Goal: Check status

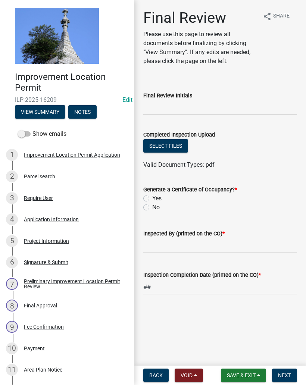
click at [70, 221] on div "Application Information" at bounding box center [51, 219] width 55 height 5
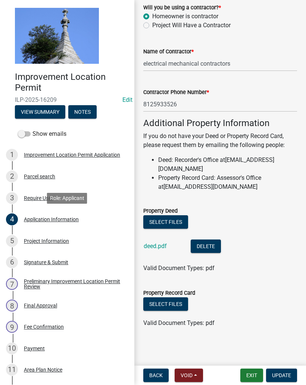
scroll to position [451, 0]
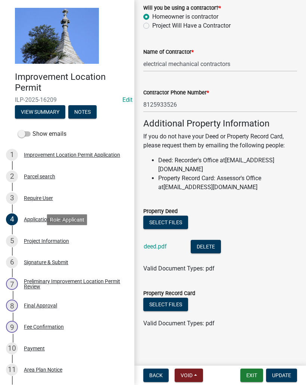
click at [53, 242] on div "Project Information" at bounding box center [46, 240] width 45 height 5
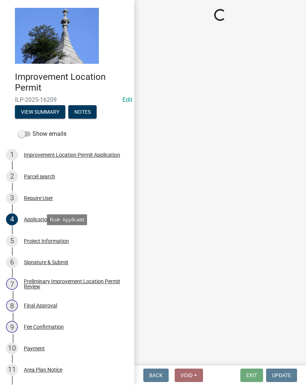
select select "f3bc9023-fd4b-4137-a980-219e42fac529"
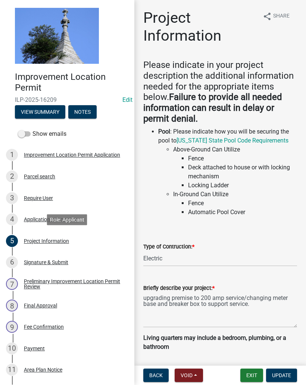
click at [245, 372] on button "Exit" at bounding box center [251, 374] width 23 height 13
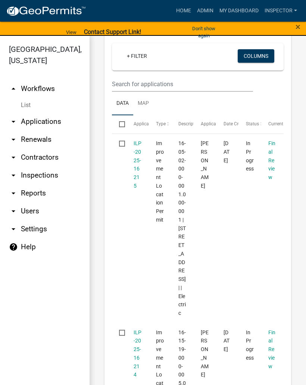
scroll to position [223, 0]
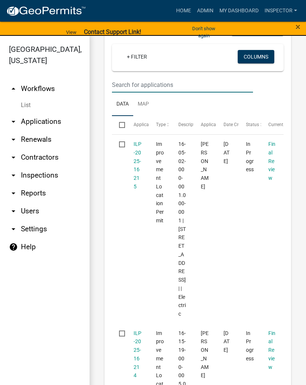
click at [172, 83] on input "text" at bounding box center [182, 84] width 141 height 15
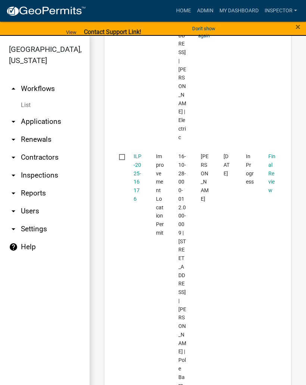
scroll to position [456, 0]
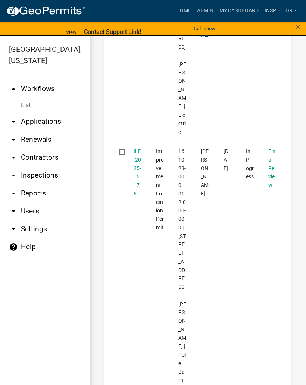
type input "[PERSON_NAME]"
click at [134, 154] on link "ILP-2025-16176" at bounding box center [138, 172] width 8 height 48
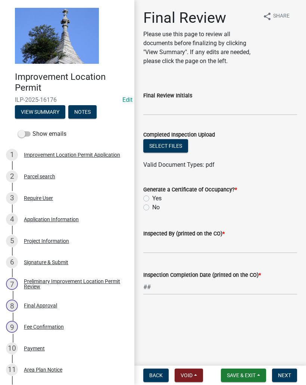
click at [67, 223] on div "4 Application Information" at bounding box center [64, 219] width 116 height 12
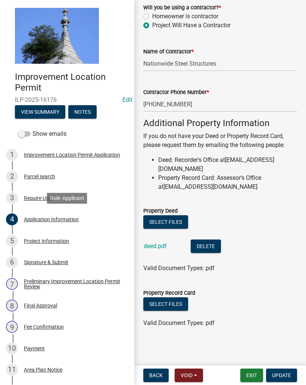
scroll to position [451, 0]
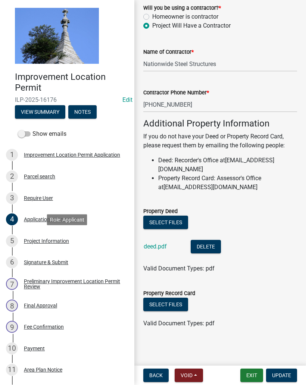
click at [65, 246] on div "5 Project Information" at bounding box center [64, 241] width 116 height 12
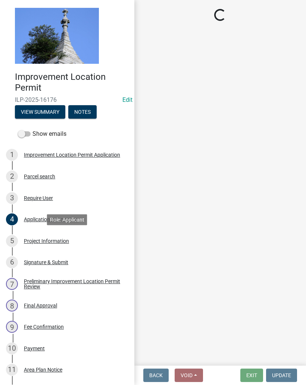
select select "dd9adb89-9a3c-4bc9-90d3-fd9cd60e52ec"
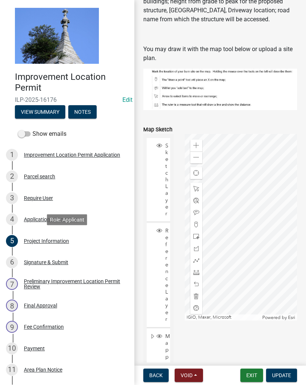
scroll to position [651, 0]
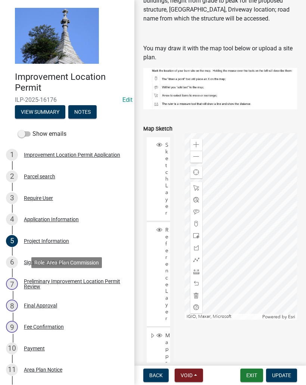
click at [109, 279] on div "Preliminary Improvement Location Permit Review" at bounding box center [73, 284] width 98 height 10
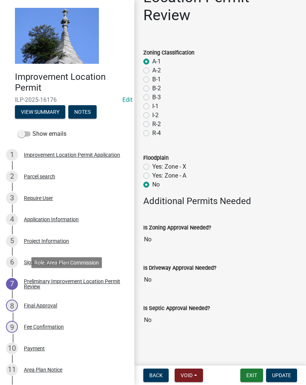
scroll to position [56, 0]
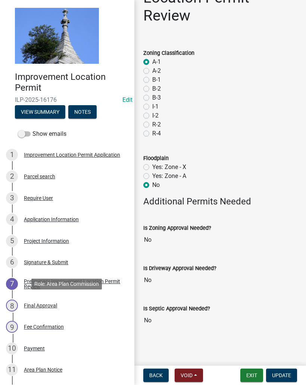
click at [52, 305] on div "Final Approval" at bounding box center [40, 305] width 33 height 5
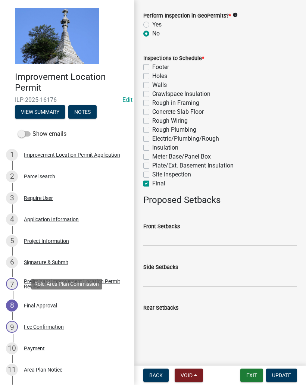
scroll to position [302, 0]
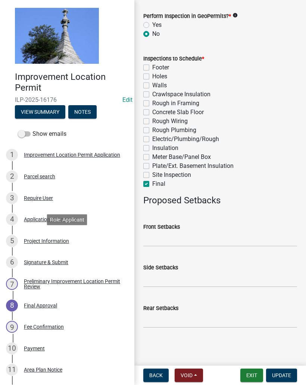
click at [59, 239] on div "Project Information" at bounding box center [46, 240] width 45 height 5
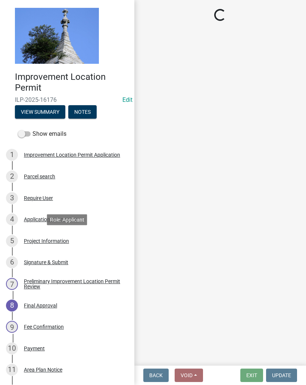
select select "dd9adb89-9a3c-4bc9-90d3-fd9cd60e52ec"
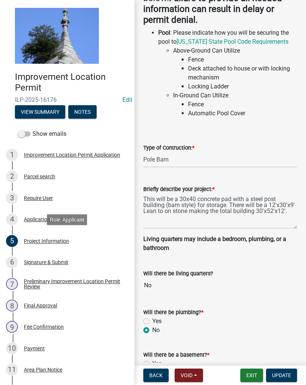
scroll to position [100, 0]
